Goal: Information Seeking & Learning: Check status

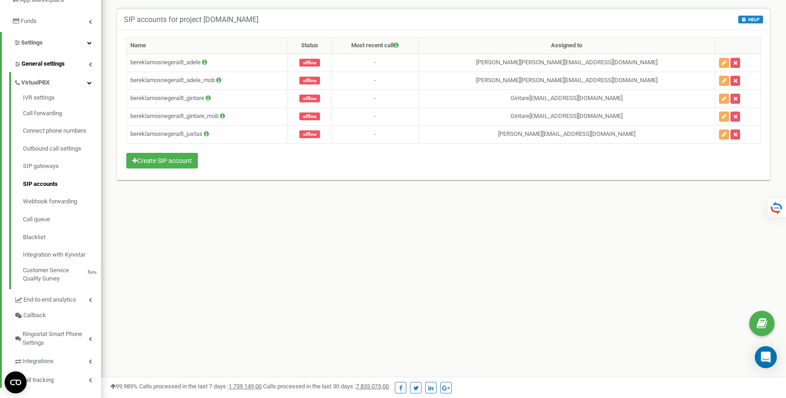
scroll to position [551, 685]
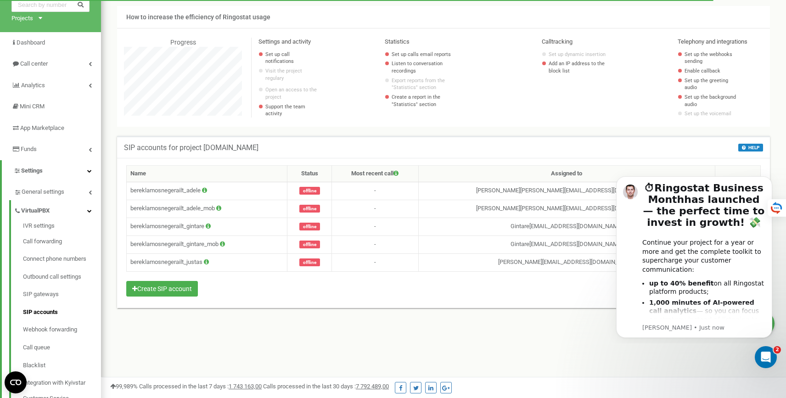
scroll to position [48, 0]
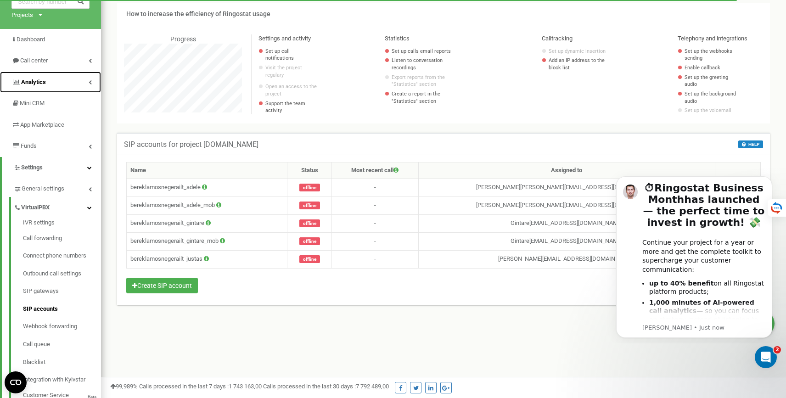
click at [66, 83] on link "Analytics" at bounding box center [50, 83] width 101 height 22
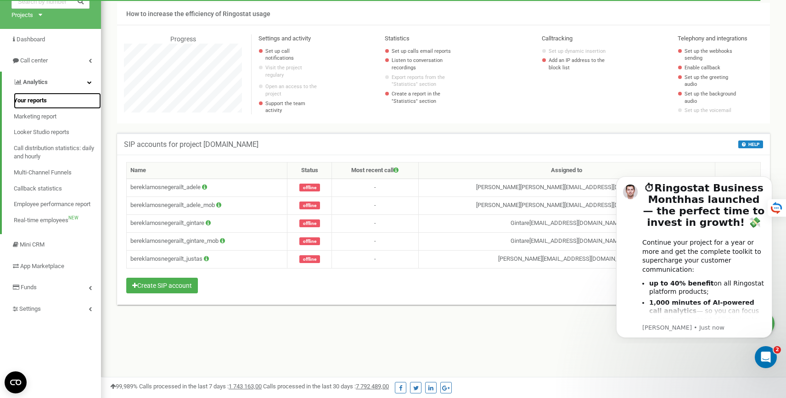
click at [41, 104] on span "Your reports" at bounding box center [30, 100] width 33 height 9
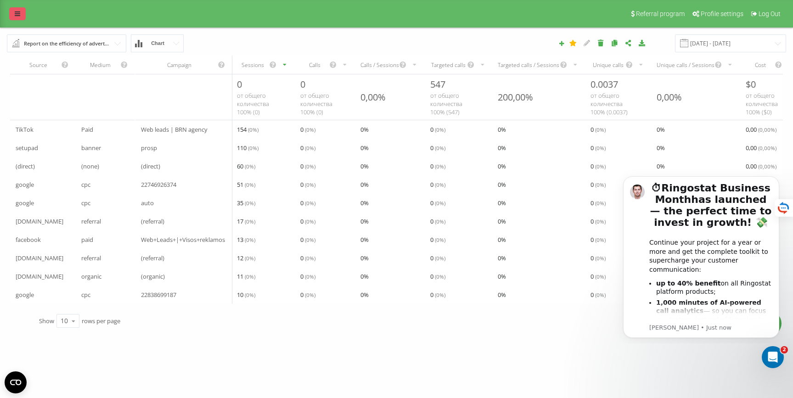
click at [21, 17] on link at bounding box center [17, 13] width 17 height 13
